Goal: Transaction & Acquisition: Purchase product/service

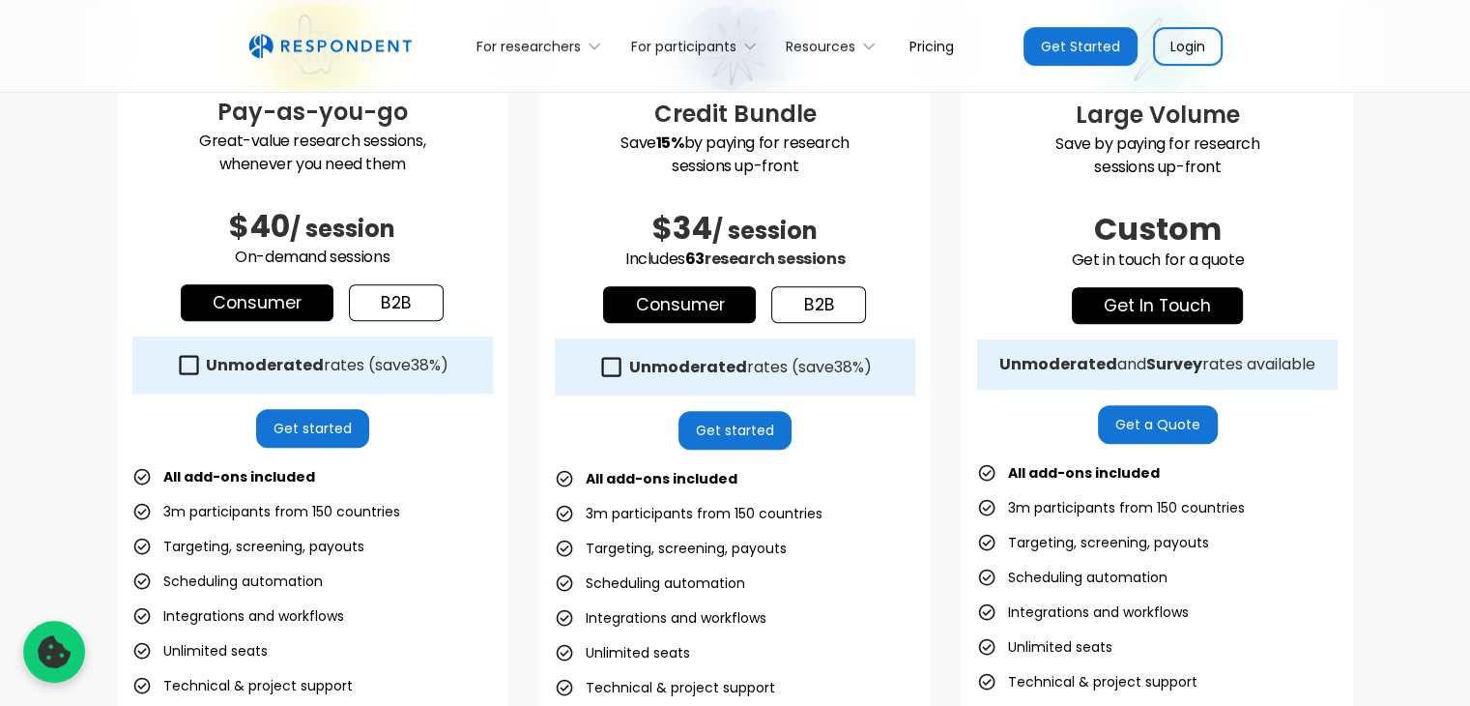
scroll to position [644, 0]
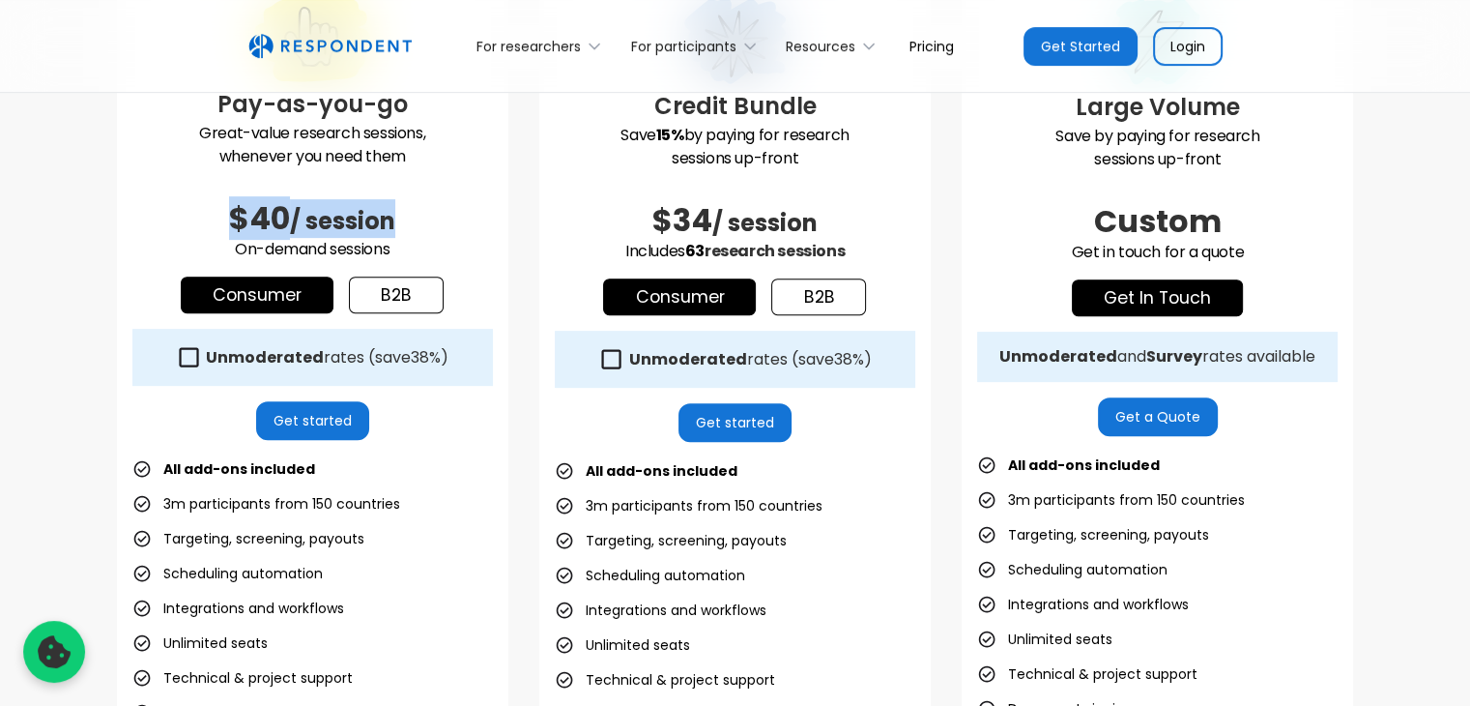
drag, startPoint x: 225, startPoint y: 210, endPoint x: 420, endPoint y: 206, distance: 195.3
click at [420, 206] on h2 "$40 / session" at bounding box center [312, 218] width 361 height 39
click at [312, 418] on link "Get started" at bounding box center [312, 420] width 113 height 39
click at [698, 44] on div "For participants" at bounding box center [683, 46] width 105 height 19
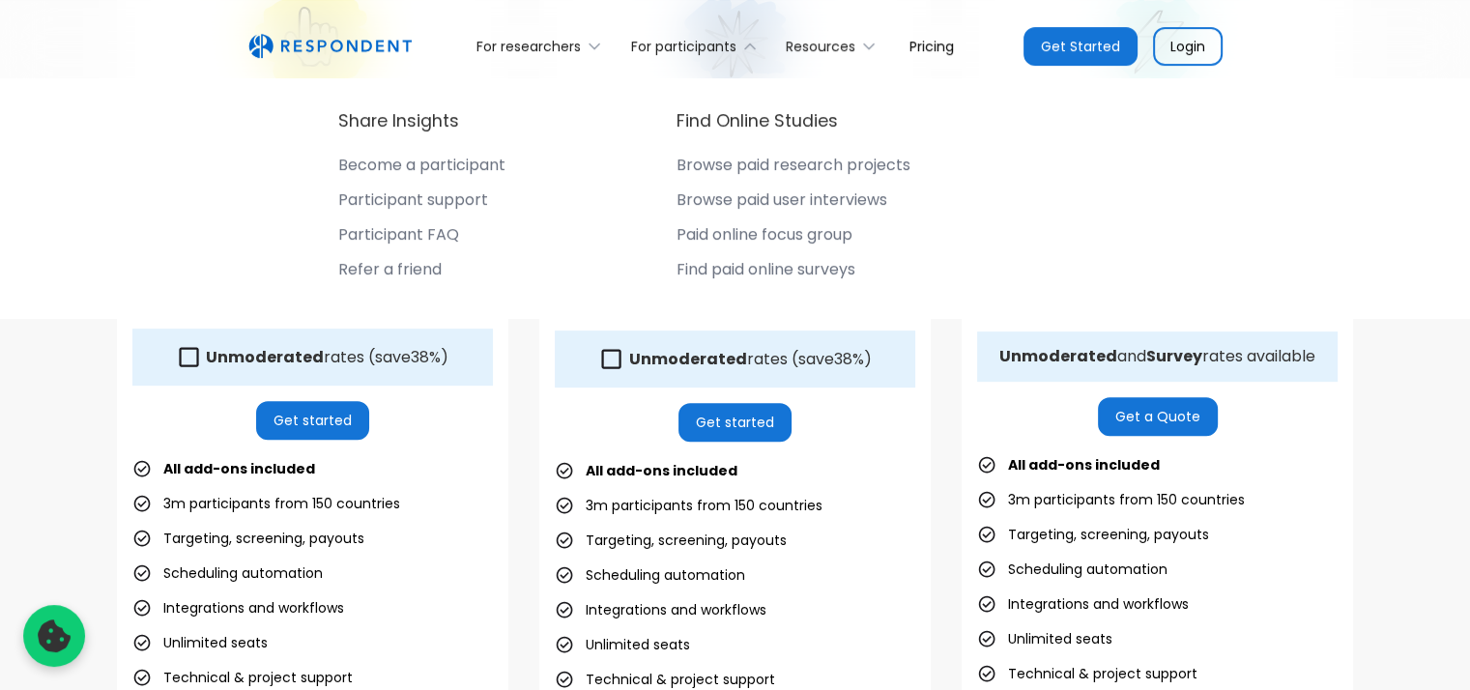
click at [368, 39] on img "home" at bounding box center [329, 46] width 163 height 25
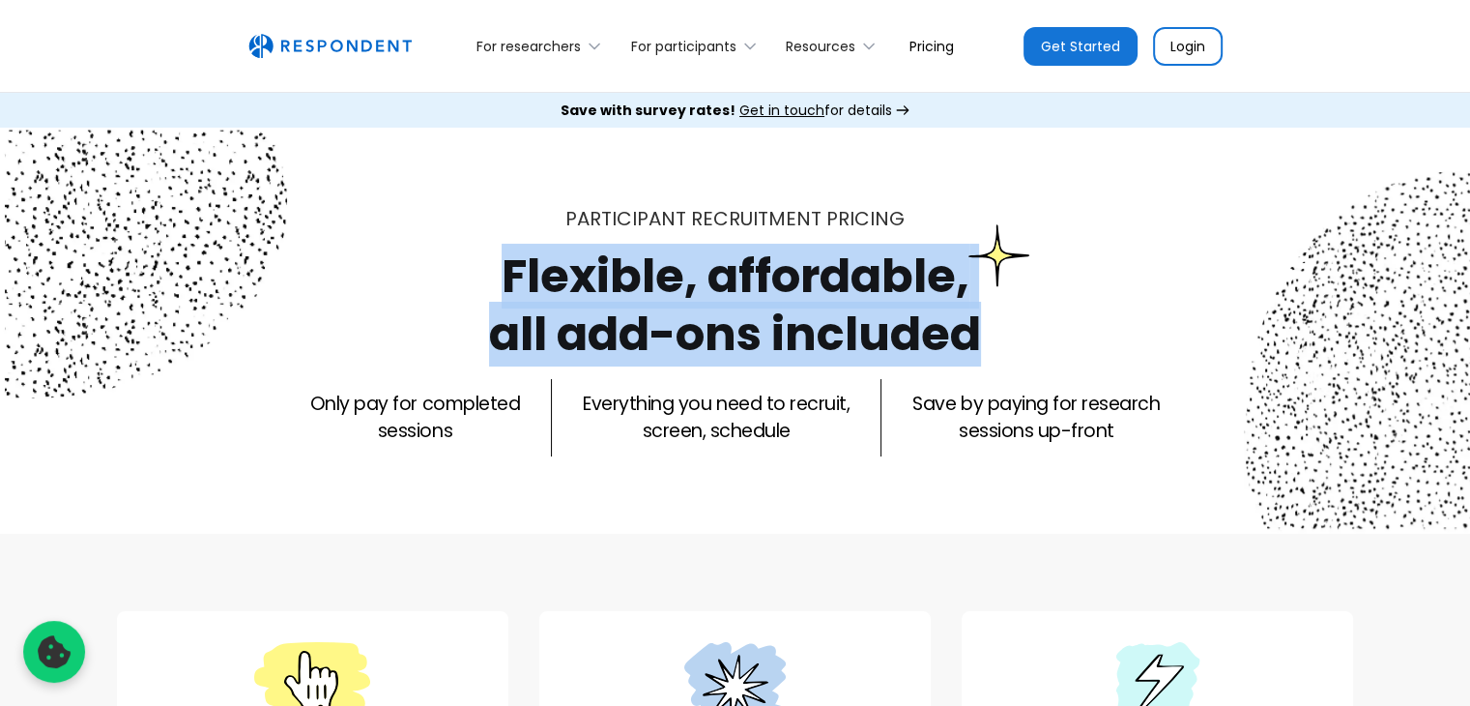
drag, startPoint x: 506, startPoint y: 272, endPoint x: 999, endPoint y: 332, distance: 496.7
click at [999, 332] on div "Participant recruitment PRICING Flexible, affordable, all add-ons included Only…" at bounding box center [735, 330] width 1237 height 251
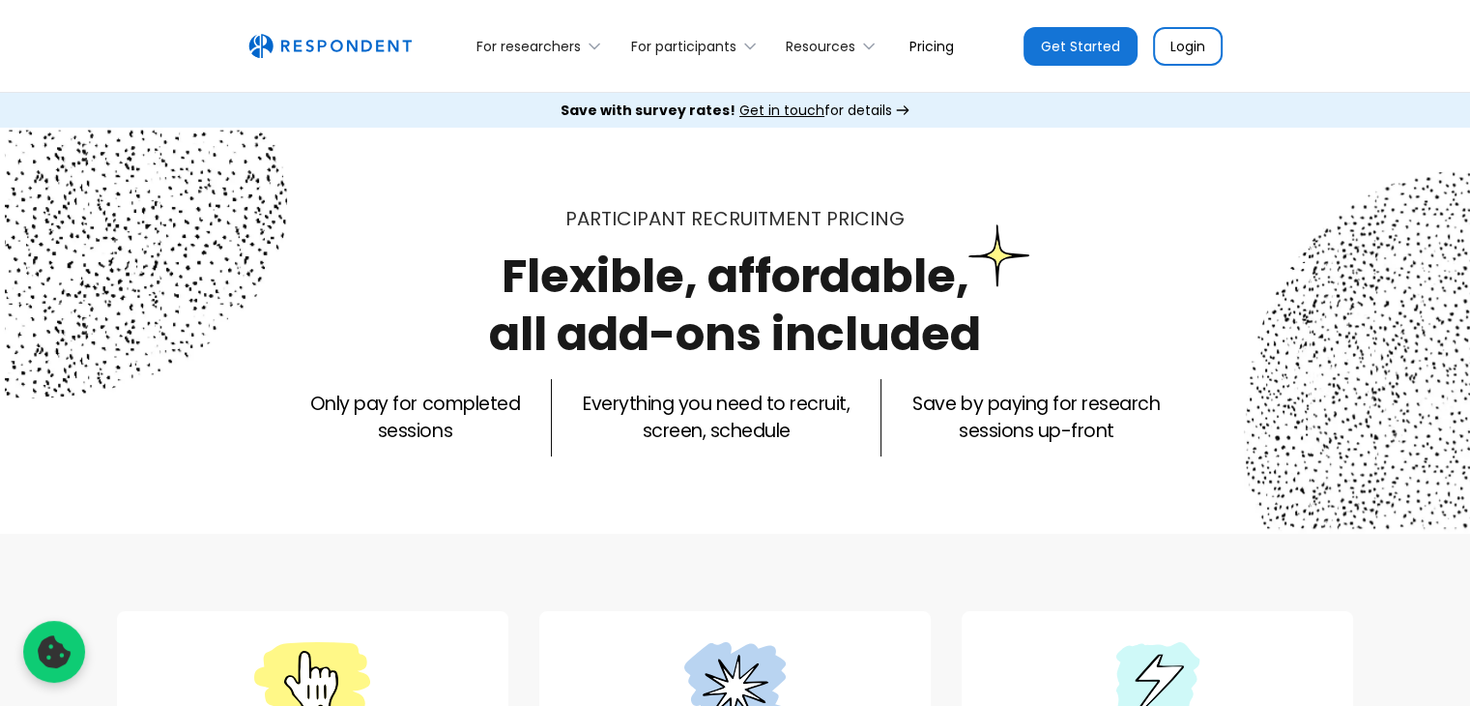
click at [999, 332] on div "Participant recruitment PRICING Flexible, affordable, all add-ons included Only…" at bounding box center [735, 330] width 1237 height 251
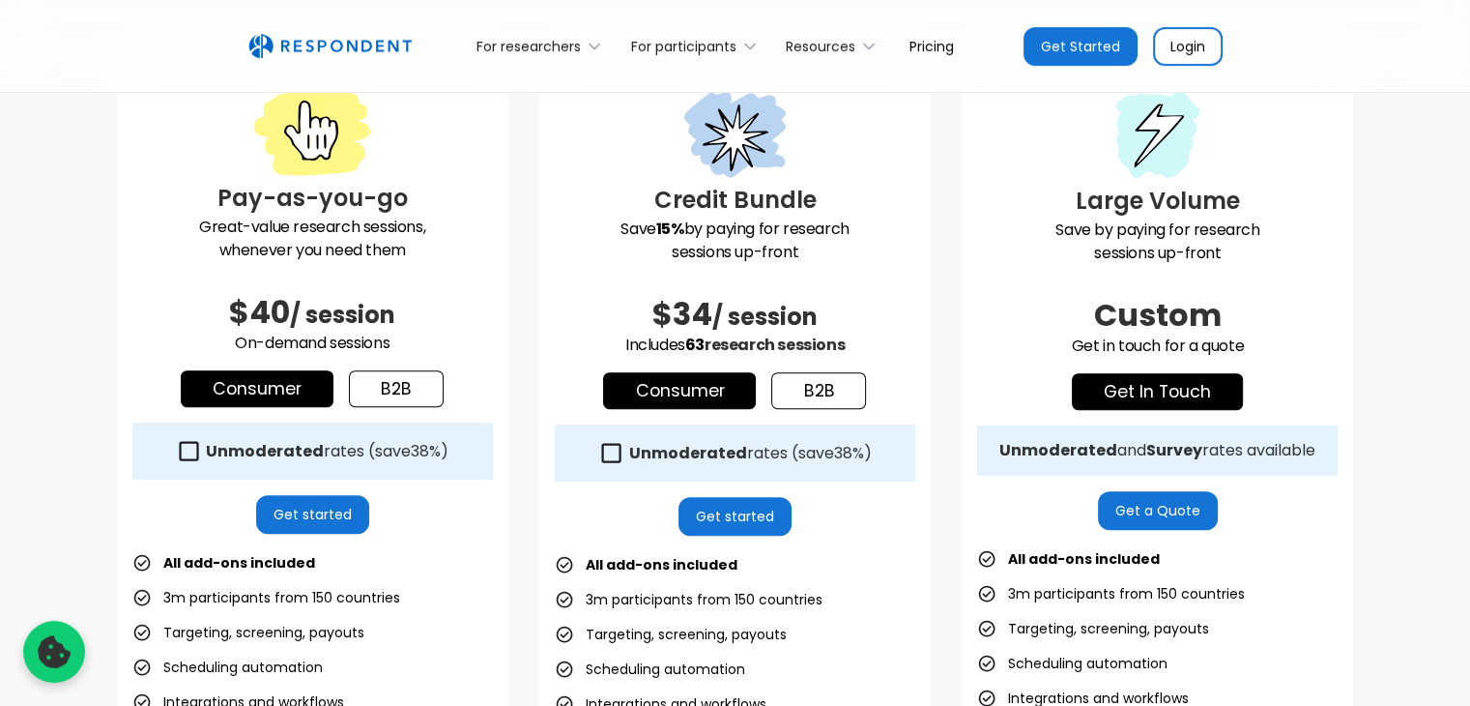
scroll to position [580, 0]
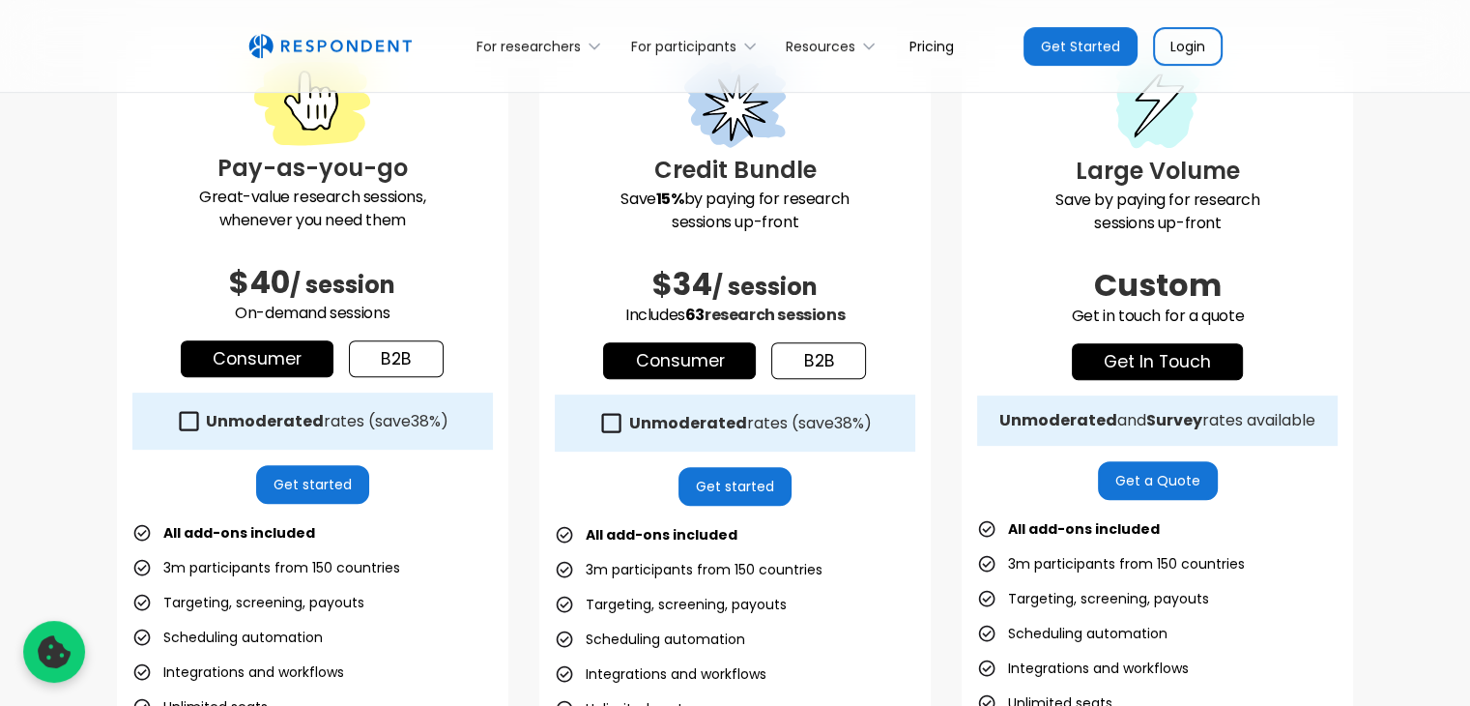
drag, startPoint x: 624, startPoint y: 200, endPoint x: 920, endPoint y: 197, distance: 295.8
click at [920, 197] on div "Credit Bundle Save 15% by paying for research sessions up-front $34 / session I…" at bounding box center [734, 479] width 391 height 896
drag, startPoint x: 601, startPoint y: 309, endPoint x: 933, endPoint y: 314, distance: 331.5
click at [932, 314] on div "Pay-as-you-go Great-value research sessions, whenever you need them $40 / sessi…" at bounding box center [735, 493] width 1237 height 925
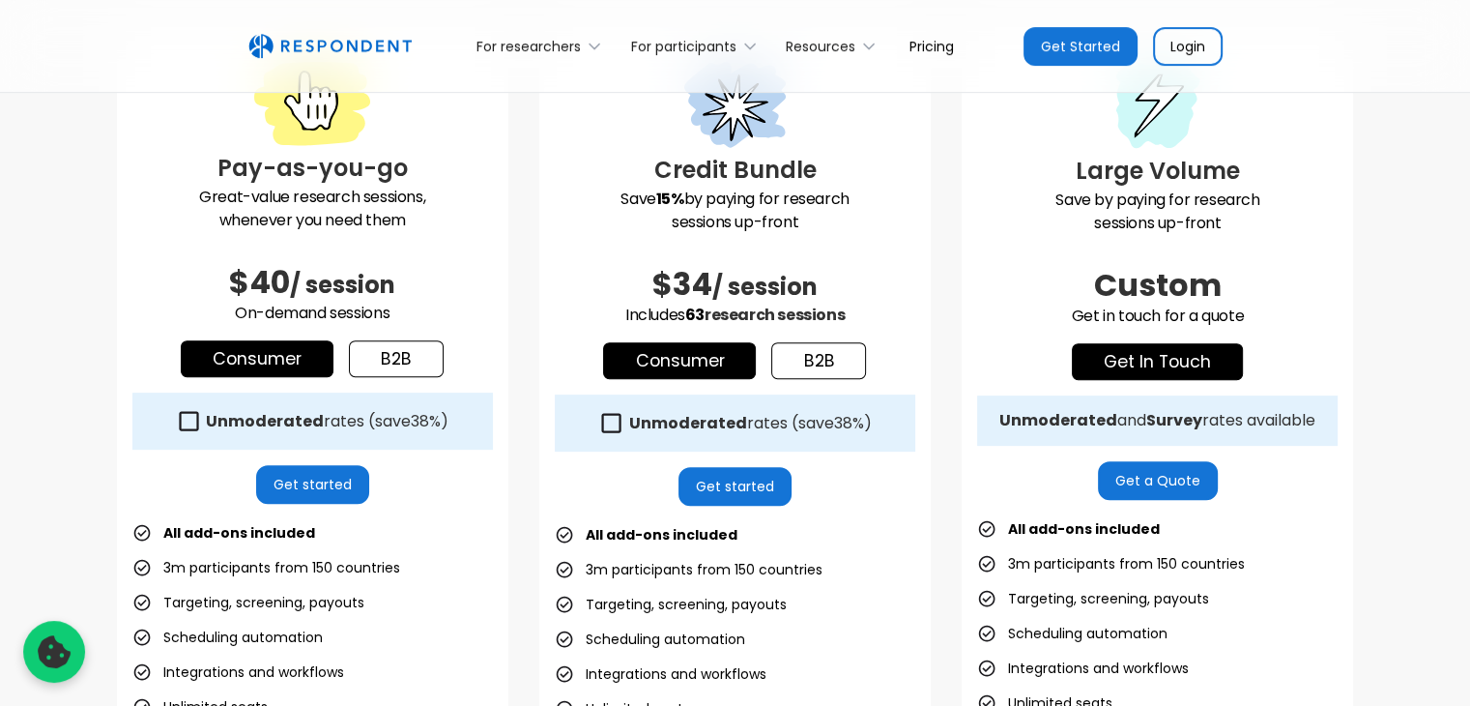
click at [933, 314] on div "Pay-as-you-go Great-value research sessions, whenever you need them $40 / sessi…" at bounding box center [735, 493] width 1237 height 925
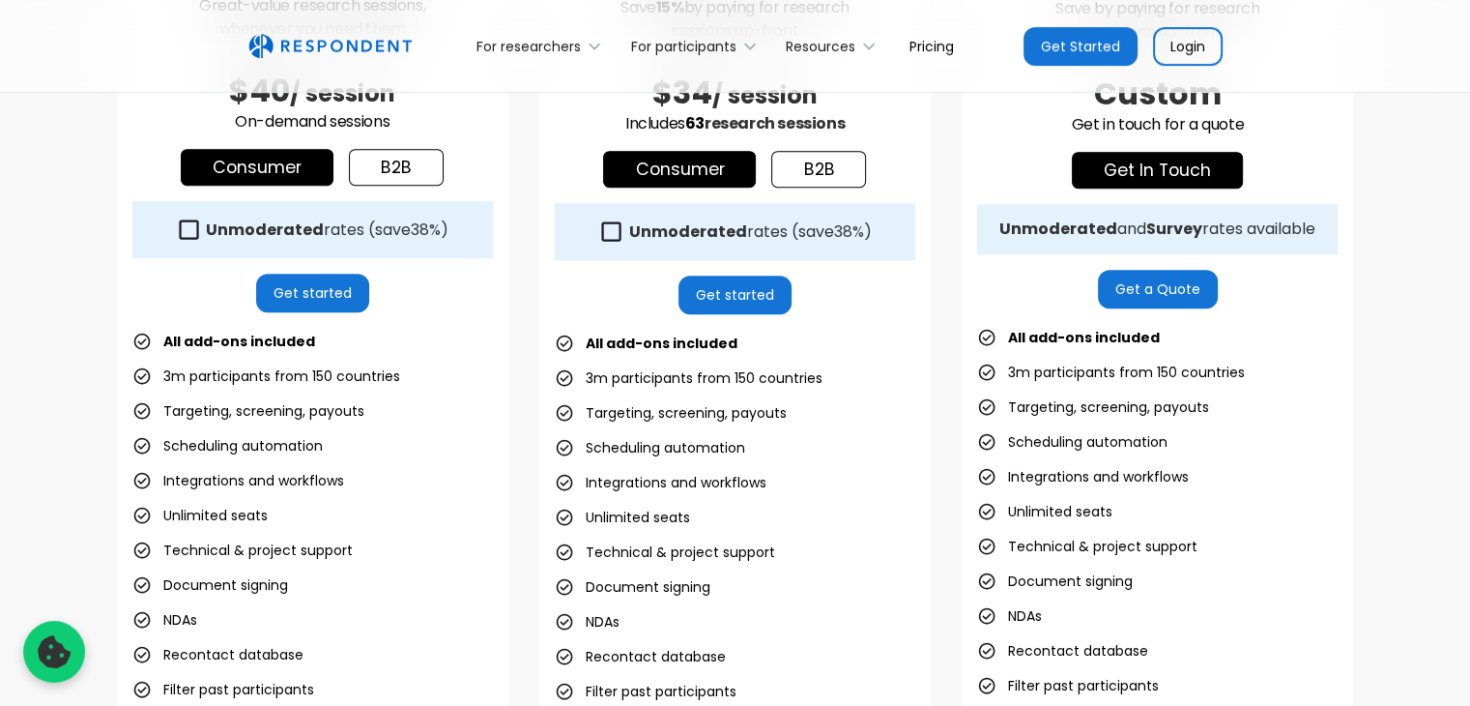
scroll to position [773, 0]
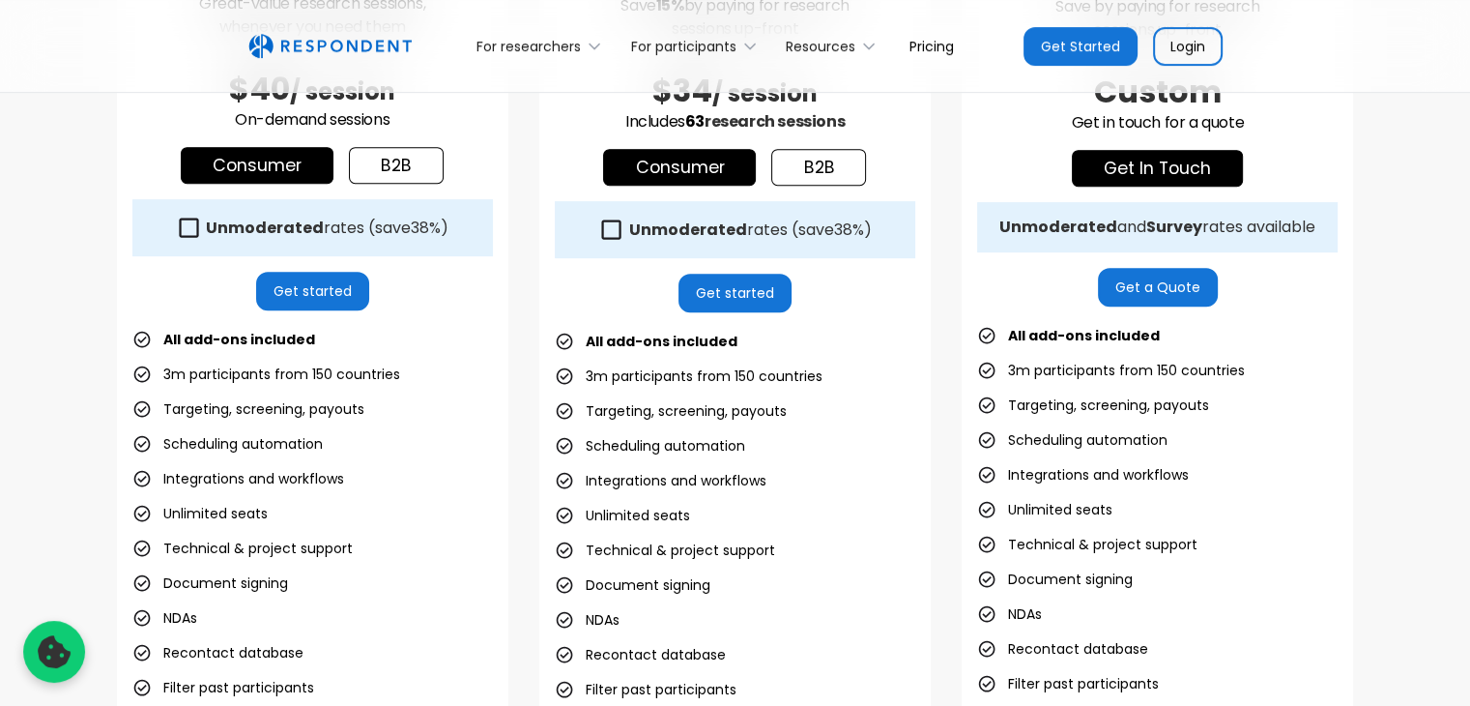
click at [838, 170] on link "b2b" at bounding box center [818, 167] width 95 height 37
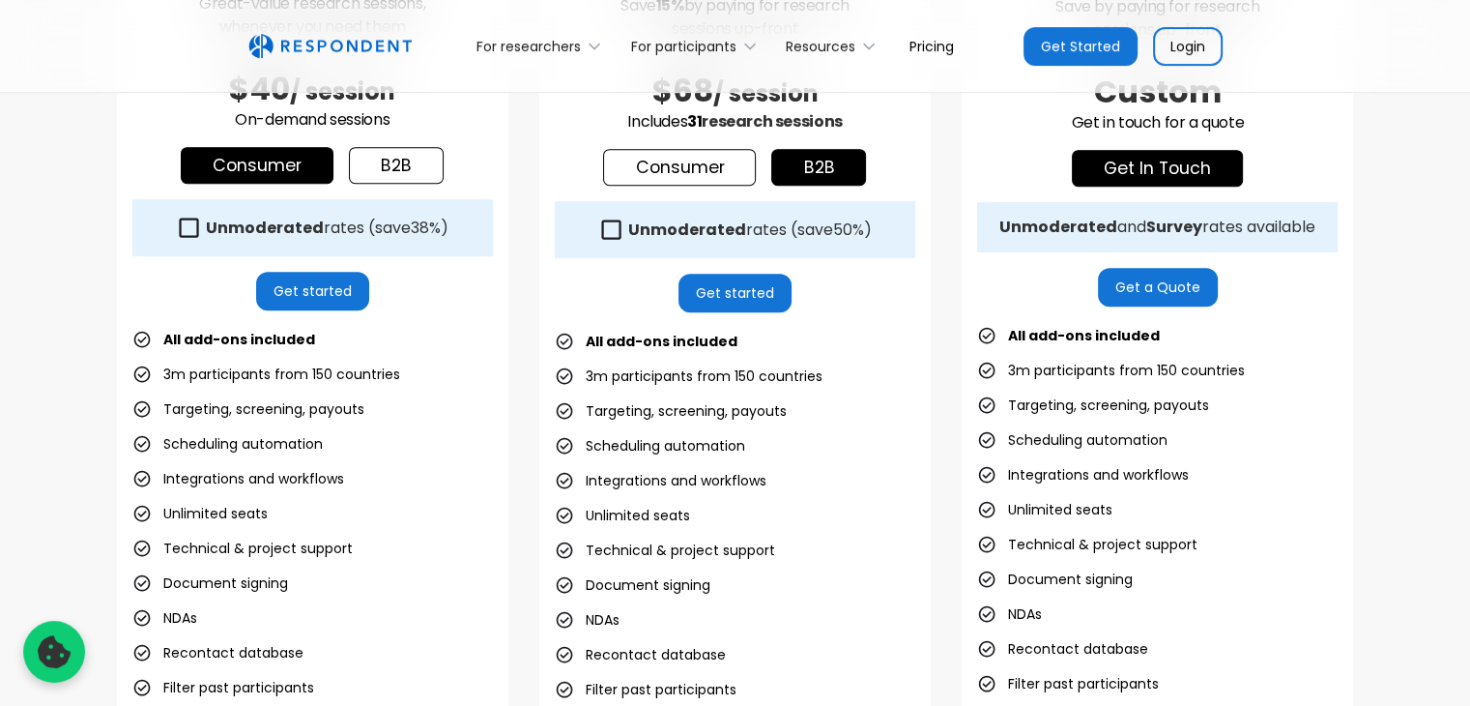
click at [406, 167] on link "b2b" at bounding box center [396, 165] width 95 height 37
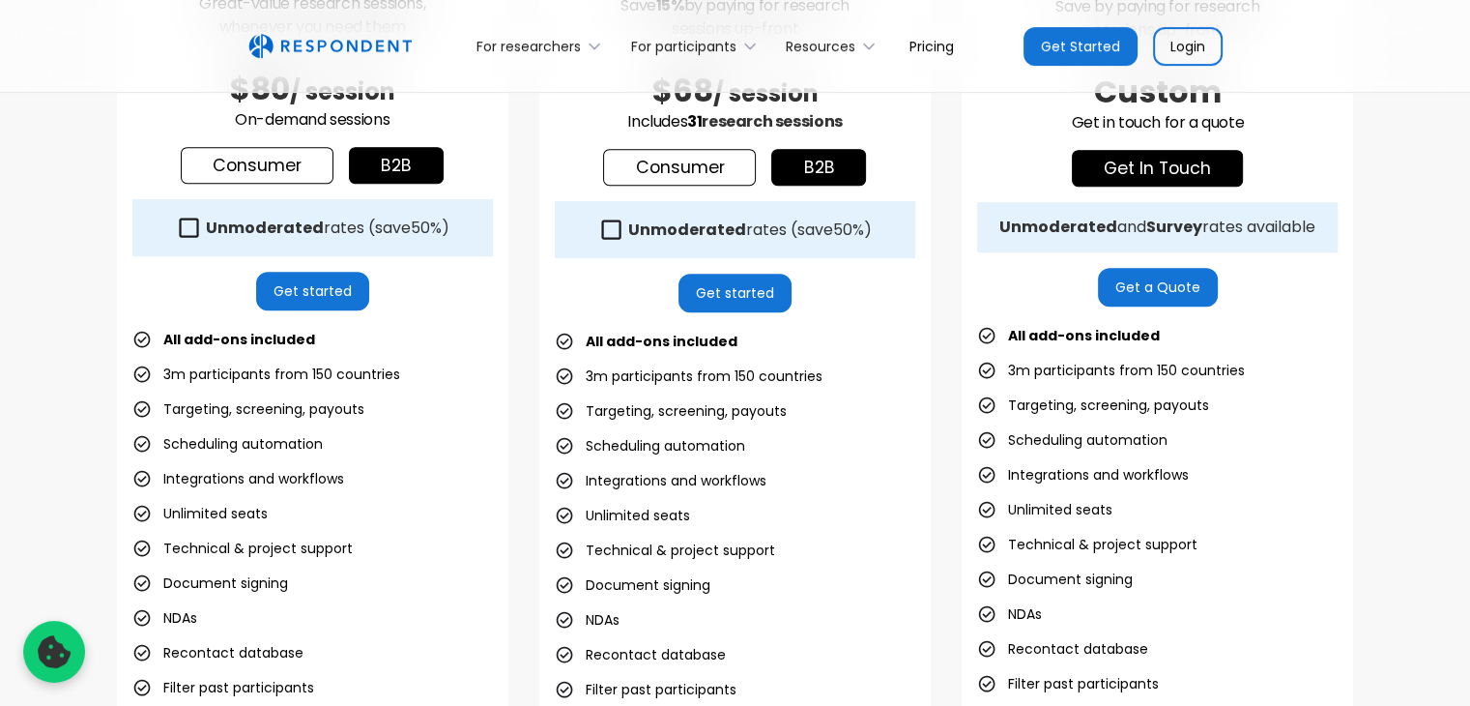
click at [300, 153] on link "Consumer" at bounding box center [257, 165] width 153 height 37
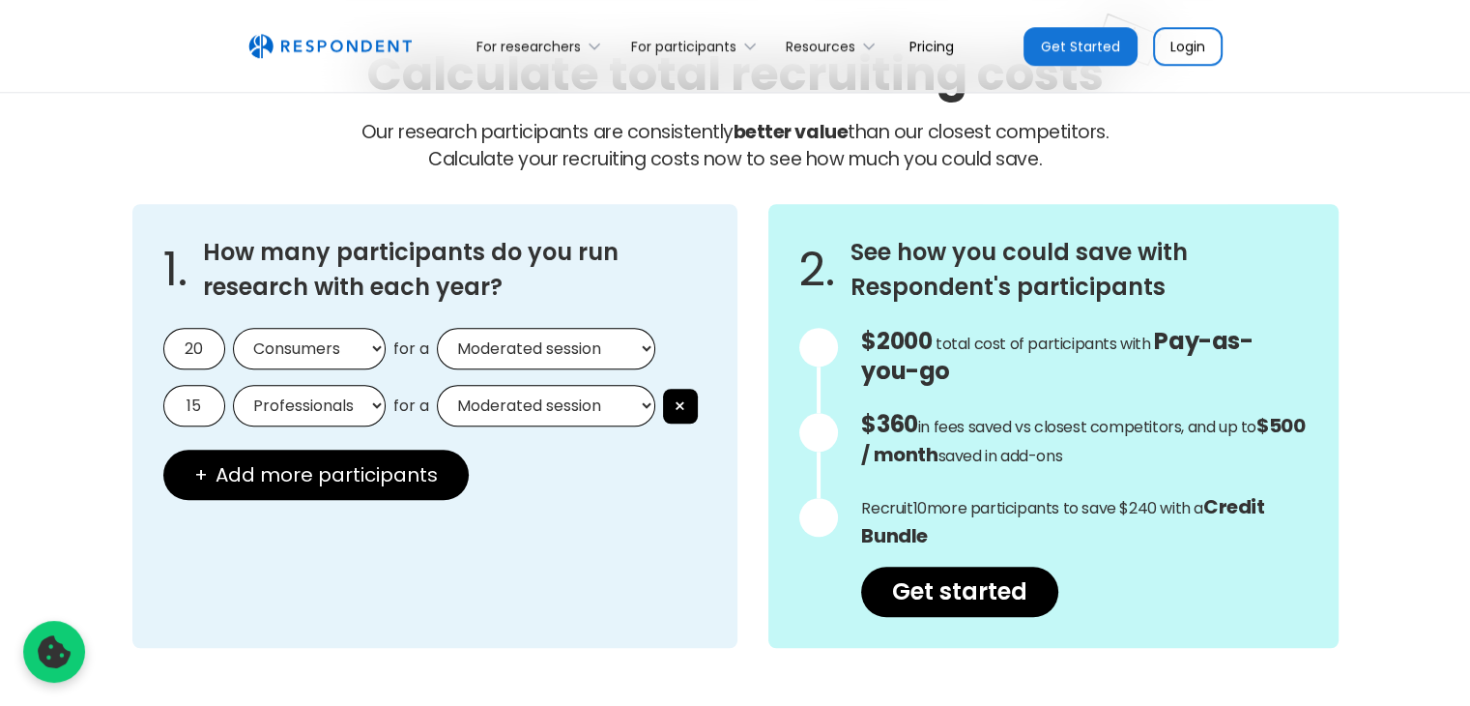
scroll to position [1610, 0]
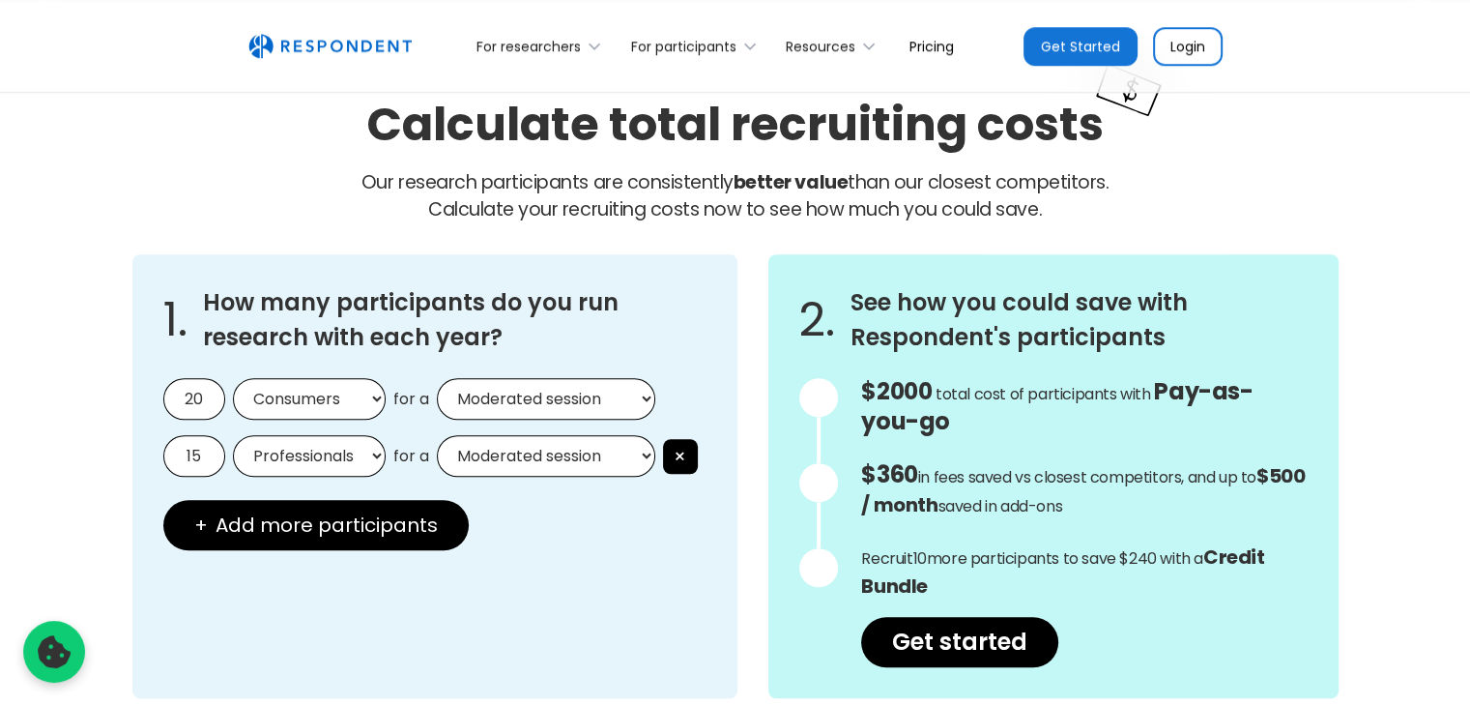
click at [287, 393] on select "Consumers Professionals" at bounding box center [309, 399] width 153 height 42
click at [300, 390] on select "Consumers Professionals" at bounding box center [309, 399] width 153 height 42
click at [522, 380] on select "Moderated session Unmoderated session" at bounding box center [546, 399] width 218 height 42
click at [526, 435] on select "Moderated session Unmoderated session" at bounding box center [546, 456] width 218 height 42
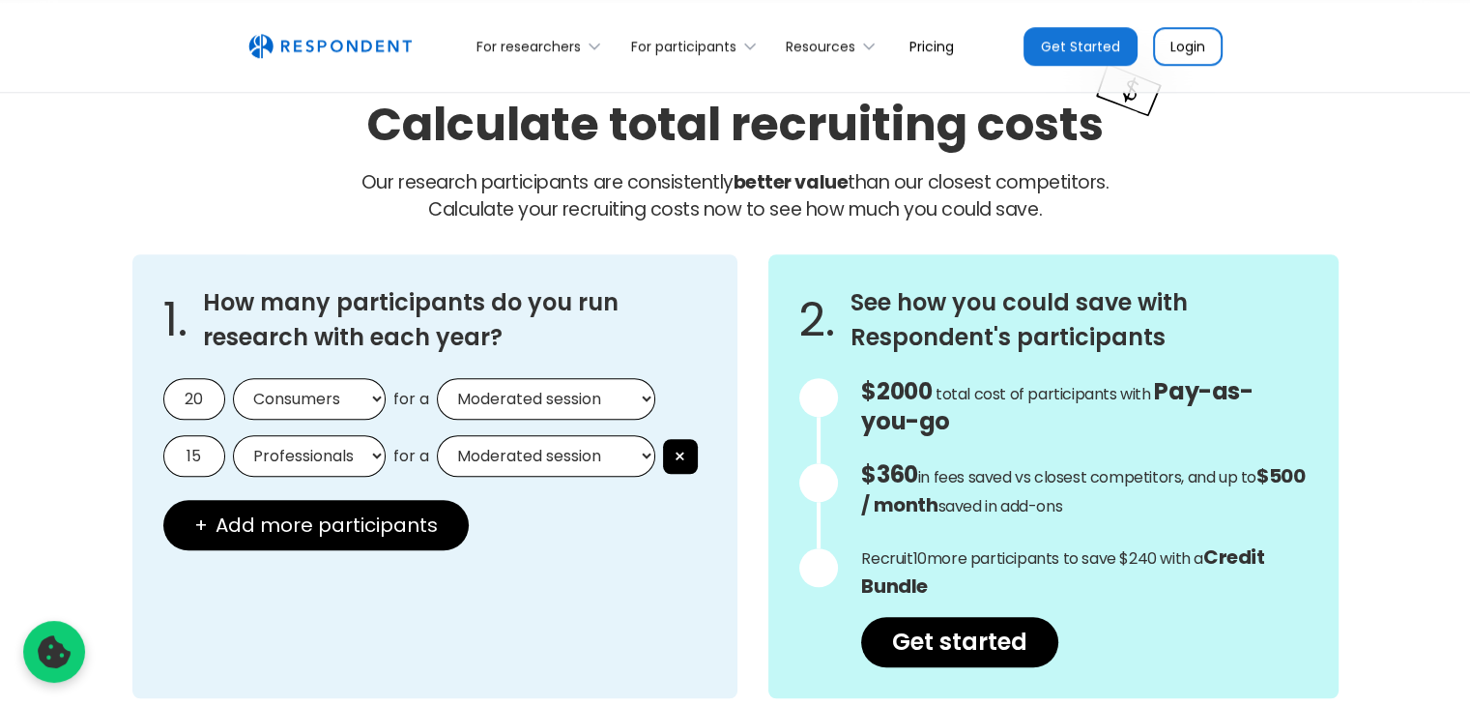
click at [526, 435] on select "Moderated session Unmoderated session" at bounding box center [546, 456] width 218 height 42
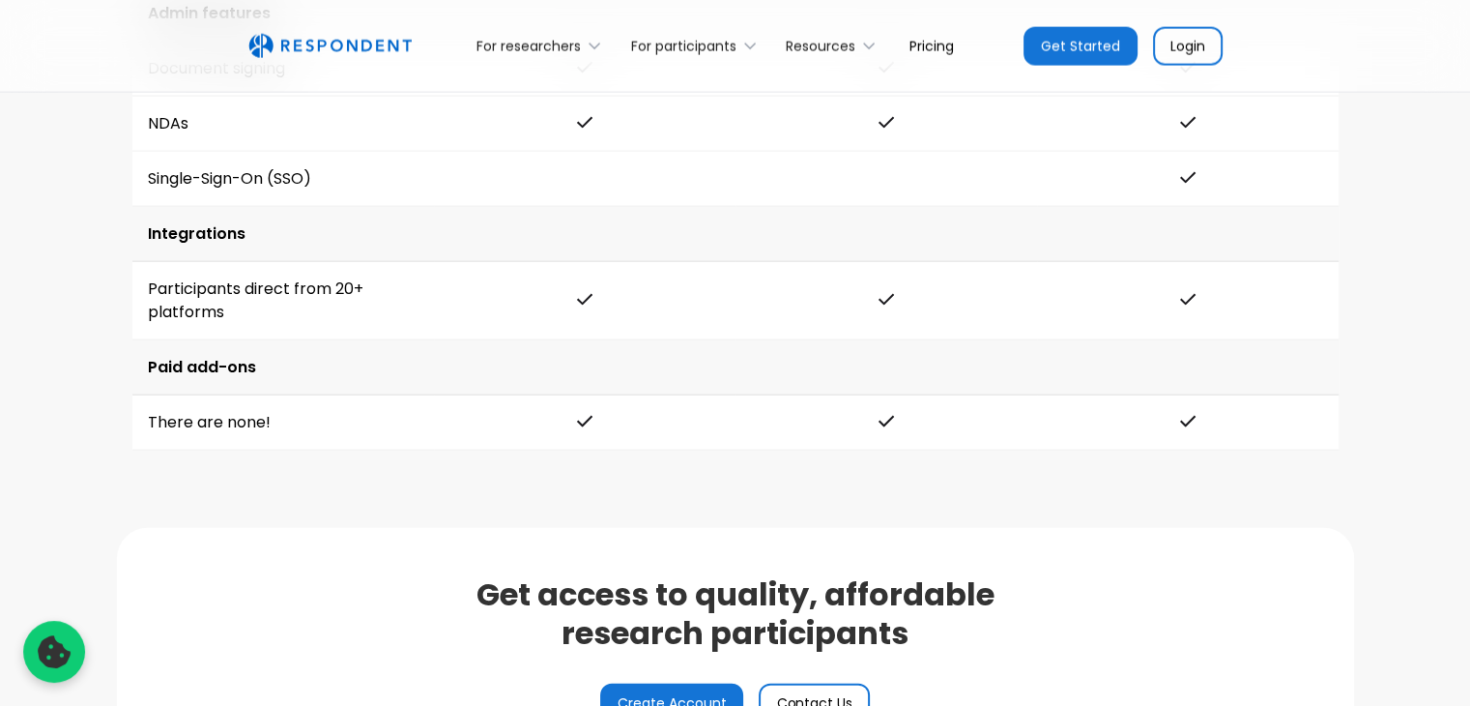
scroll to position [4574, 0]
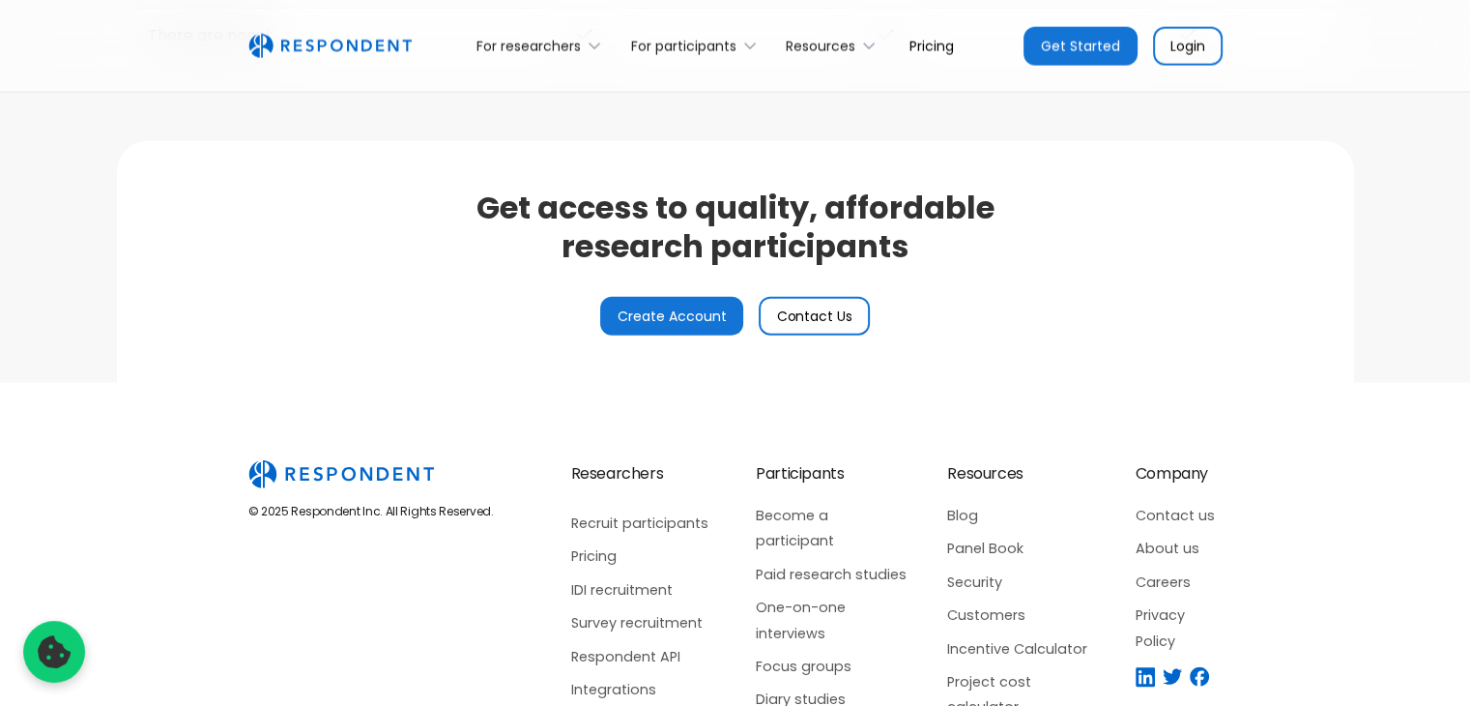
click at [1082, 55] on link "Get Started" at bounding box center [1081, 46] width 114 height 39
